Goal: Task Accomplishment & Management: Use online tool/utility

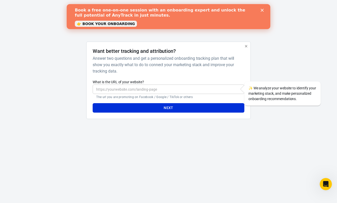
click at [262, 11] on polygon "Close" at bounding box center [262, 10] width 3 height 3
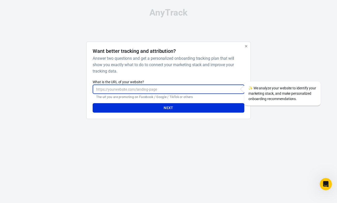
click at [138, 87] on input "What is the URL of your website?" at bounding box center [169, 88] width 152 height 9
paste input "[URL][DOMAIN_NAME]"
type input "[URL][DOMAIN_NAME]"
click at [159, 109] on button "Next" at bounding box center [169, 107] width 152 height 9
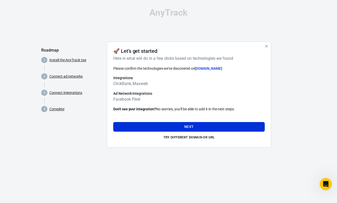
click at [190, 128] on button "Next" at bounding box center [189, 126] width 152 height 9
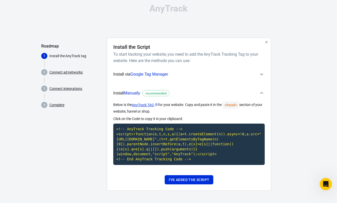
scroll to position [8, 0]
click at [193, 144] on code "<!-- AnyTrack Tracking Code --> <script>!function(e,t,n,s,a){(a=t.createElement…" at bounding box center [189, 143] width 152 height 41
click at [199, 178] on button "I've added the script" at bounding box center [189, 179] width 49 height 9
